Goal: Information Seeking & Learning: Learn about a topic

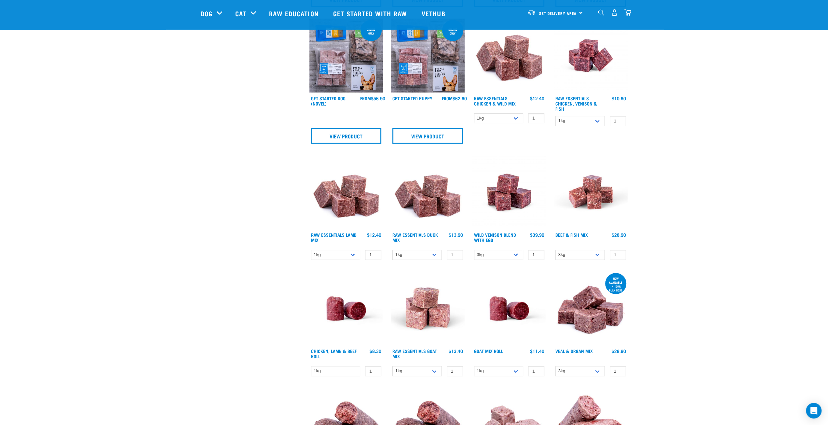
scroll to position [293, 0]
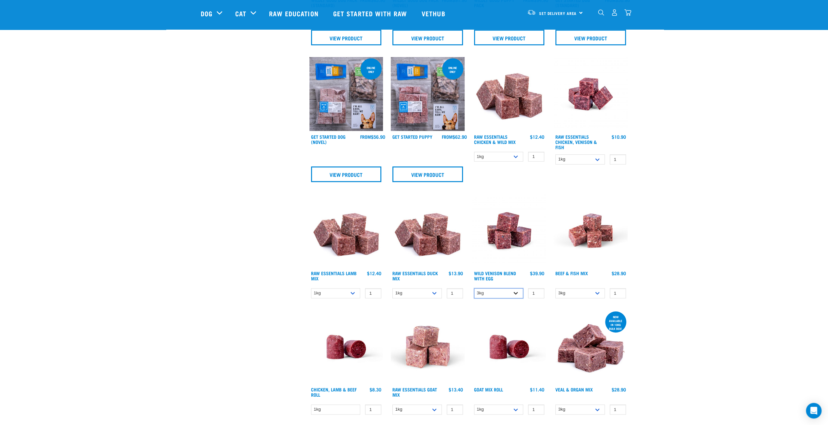
click at [514, 290] on select "3kg Bulk (10kg)" at bounding box center [498, 293] width 49 height 10
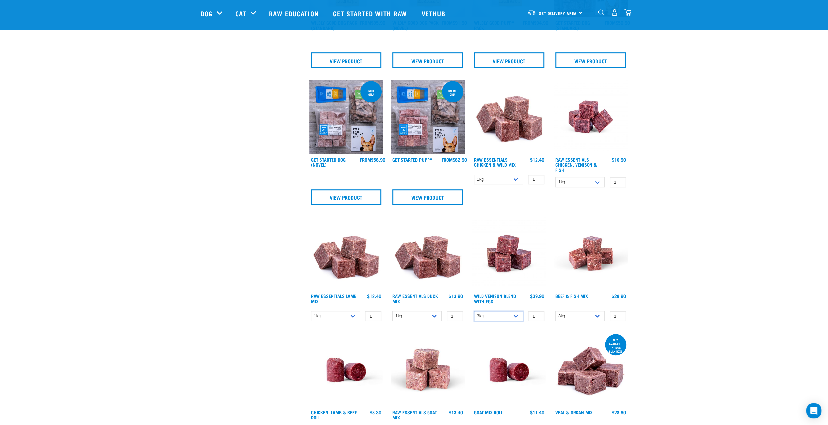
scroll to position [391, 0]
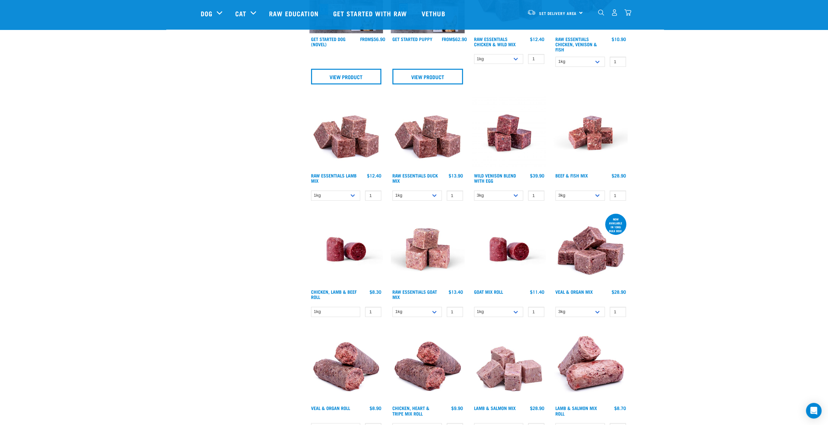
click at [419, 250] on img at bounding box center [428, 249] width 74 height 74
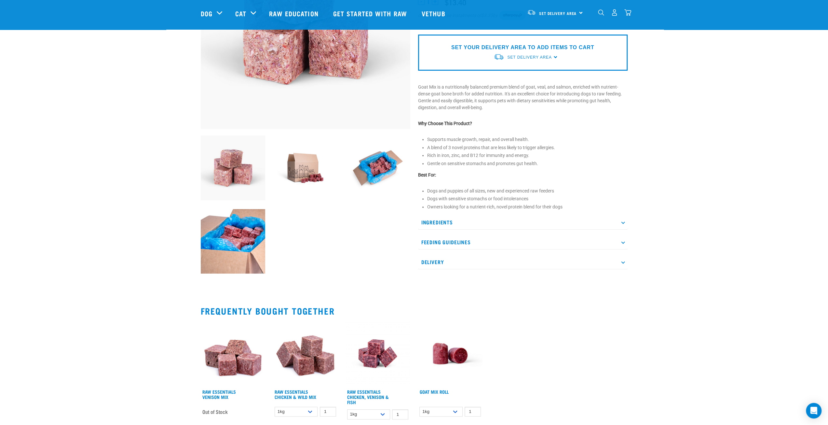
scroll to position [130, 0]
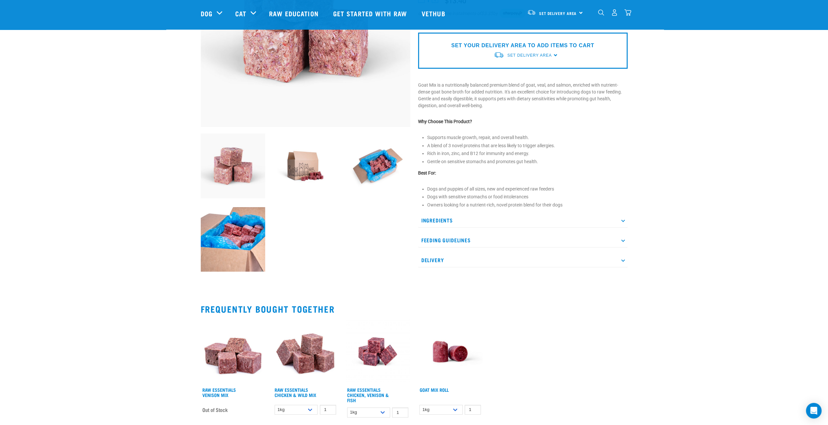
click at [436, 218] on p "Ingredients" at bounding box center [523, 220] width 210 height 15
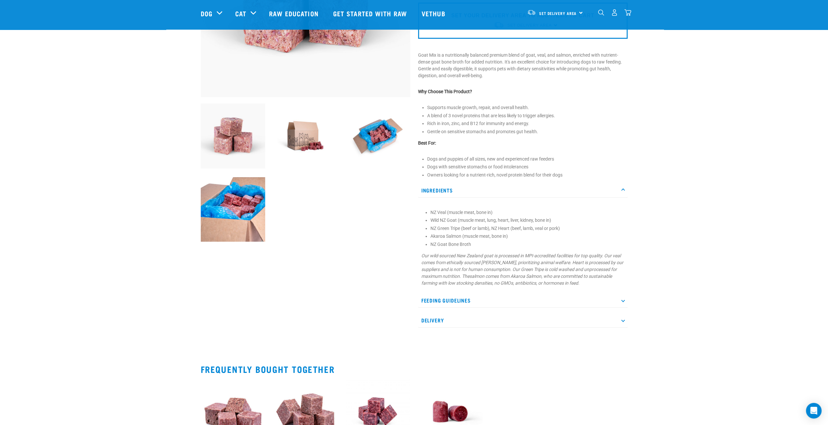
scroll to position [163, 0]
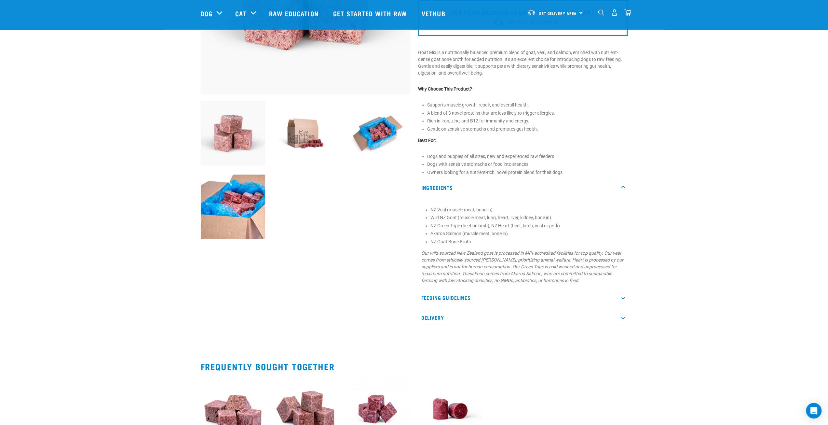
click at [503, 293] on p "Feeding Guidelines" at bounding box center [523, 297] width 210 height 15
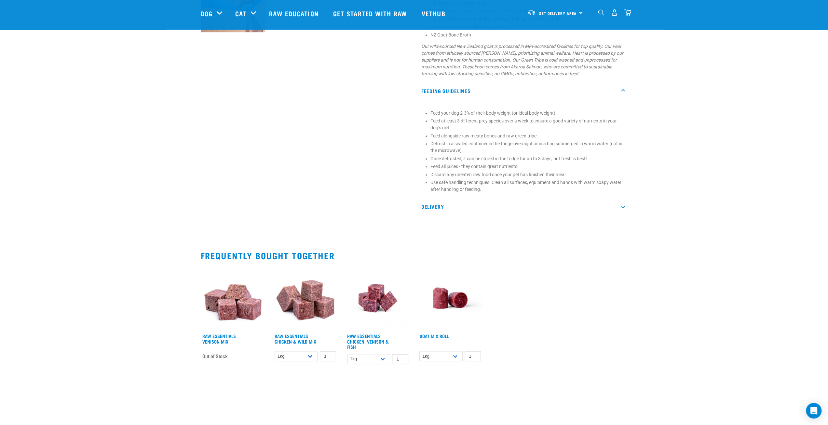
scroll to position [391, 0]
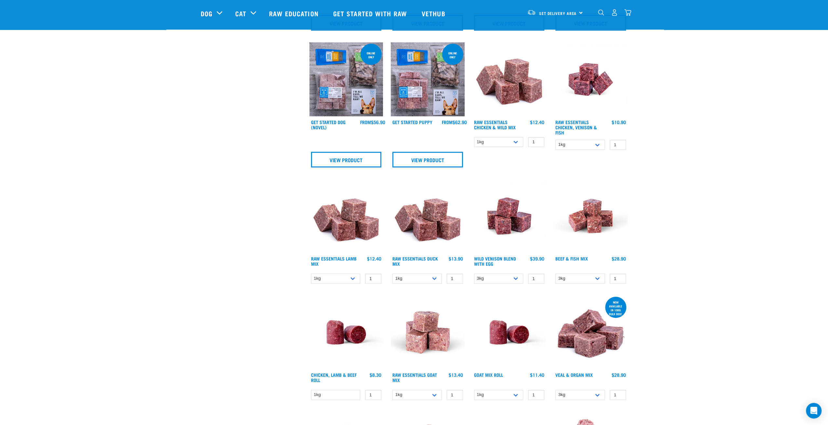
scroll to position [308, 0]
click at [596, 274] on select "3kg Bulk (10kg)" at bounding box center [580, 278] width 49 height 10
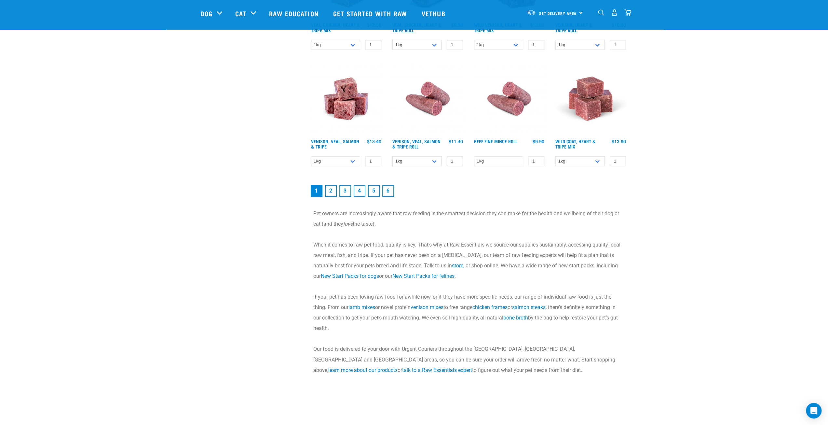
scroll to position [894, 0]
